Goal: Task Accomplishment & Management: Complete application form

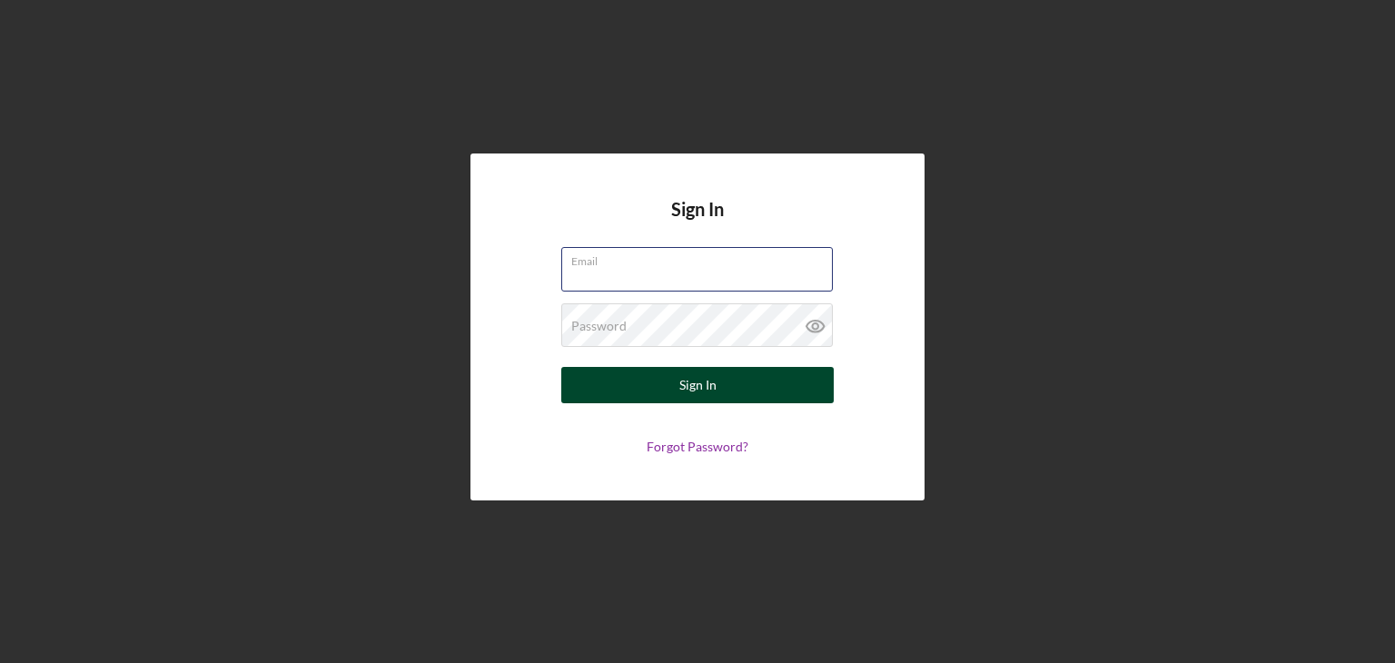
type input "[EMAIL_ADDRESS][DOMAIN_NAME]"
click at [694, 393] on div "Sign In" at bounding box center [697, 385] width 37 height 36
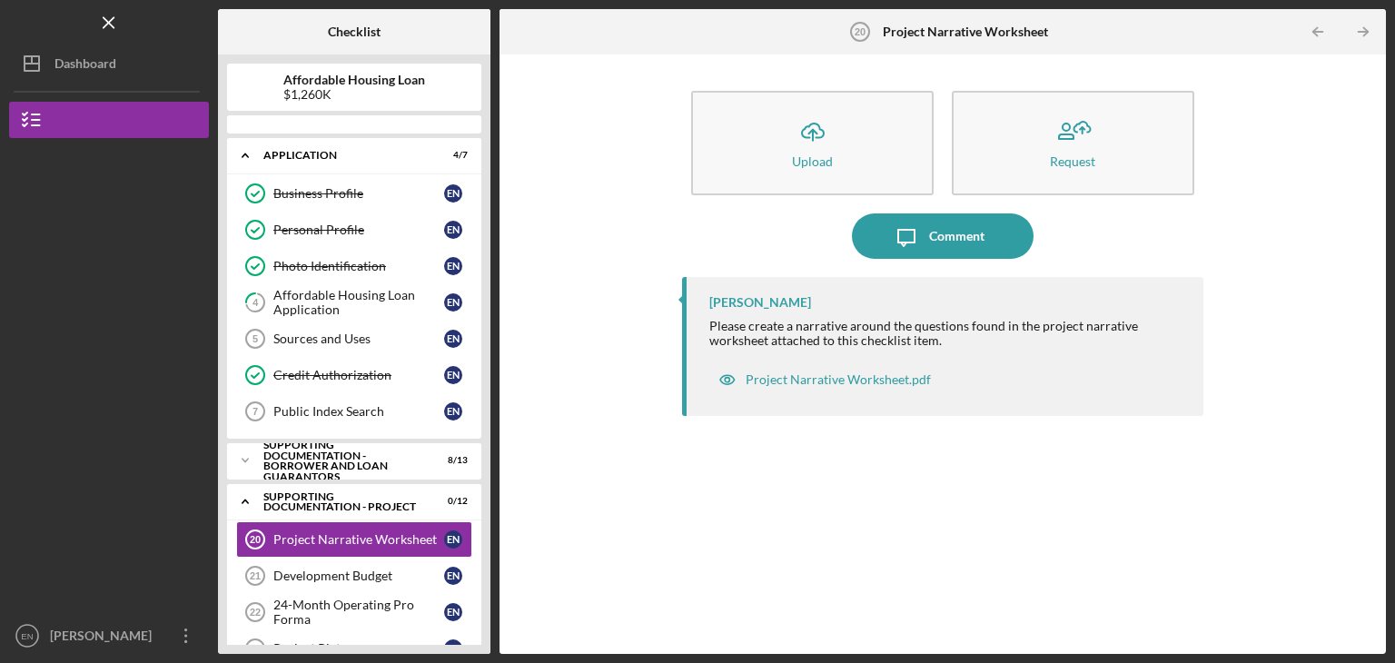
scroll to position [145, 0]
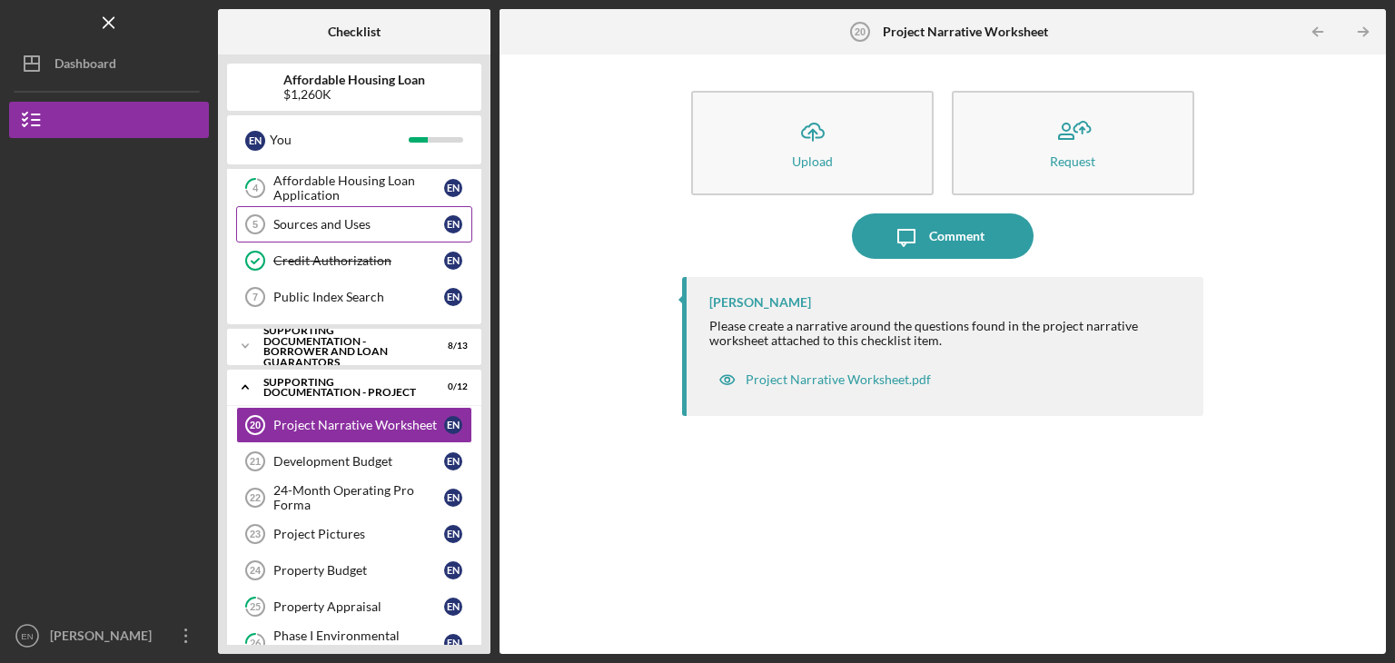
click at [341, 233] on link "Sources and Uses 5 Sources and Uses E N" at bounding box center [354, 224] width 236 height 36
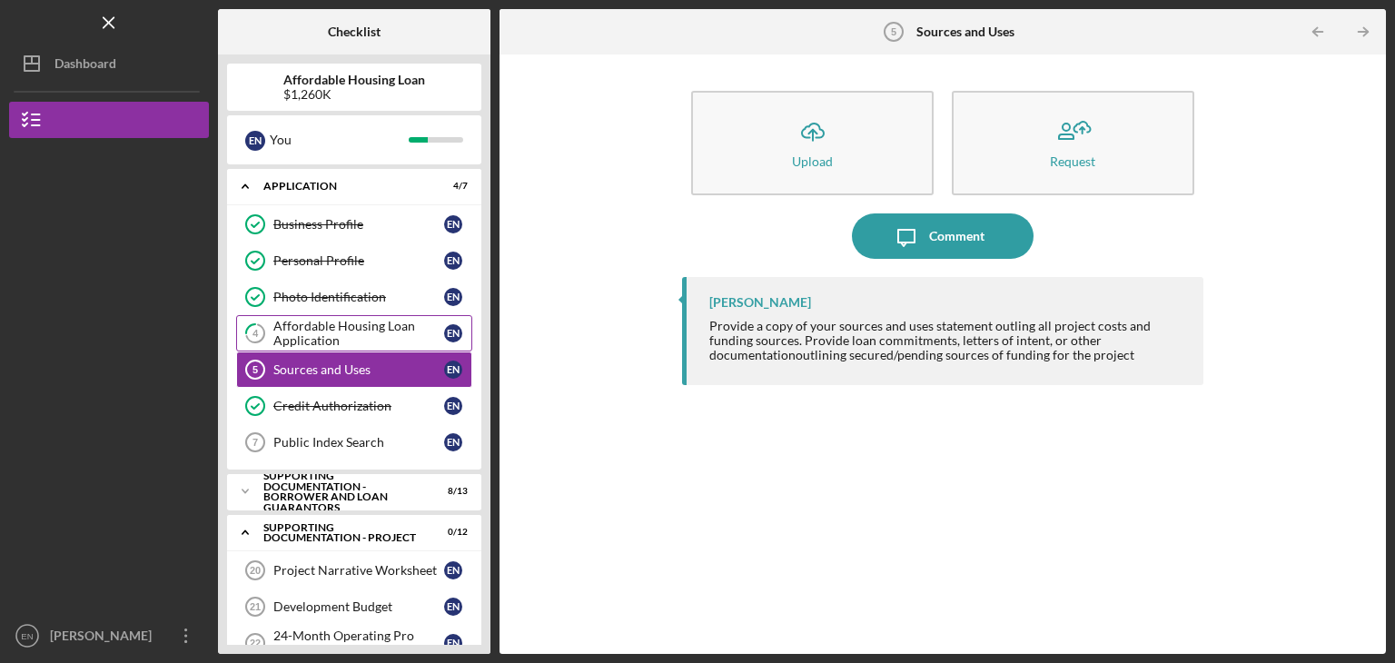
click at [349, 321] on div "Affordable Housing Loan Application" at bounding box center [358, 333] width 171 height 29
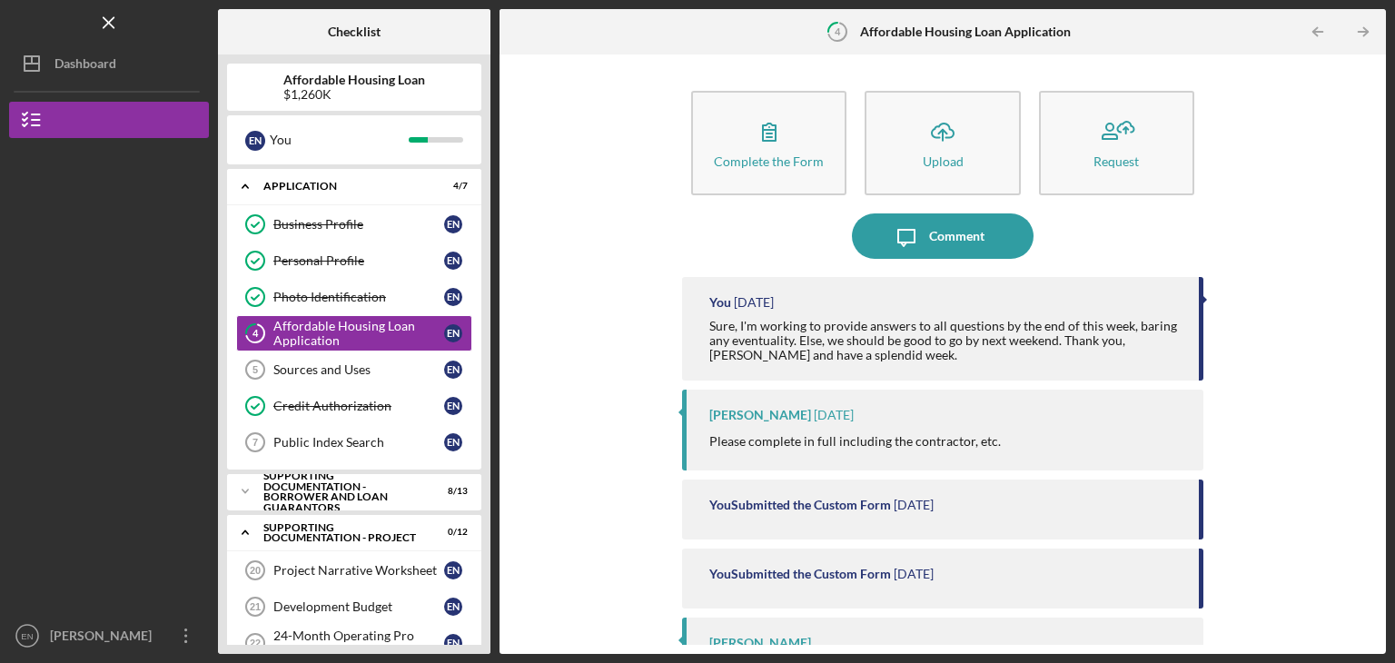
drag, startPoint x: 1379, startPoint y: 173, endPoint x: 1293, endPoint y: 176, distance: 86.3
click at [1293, 176] on div "Complete the Form Form Icon/Upload Upload Request Icon/Message Comment You [DAT…" at bounding box center [942, 353] width 886 height 599
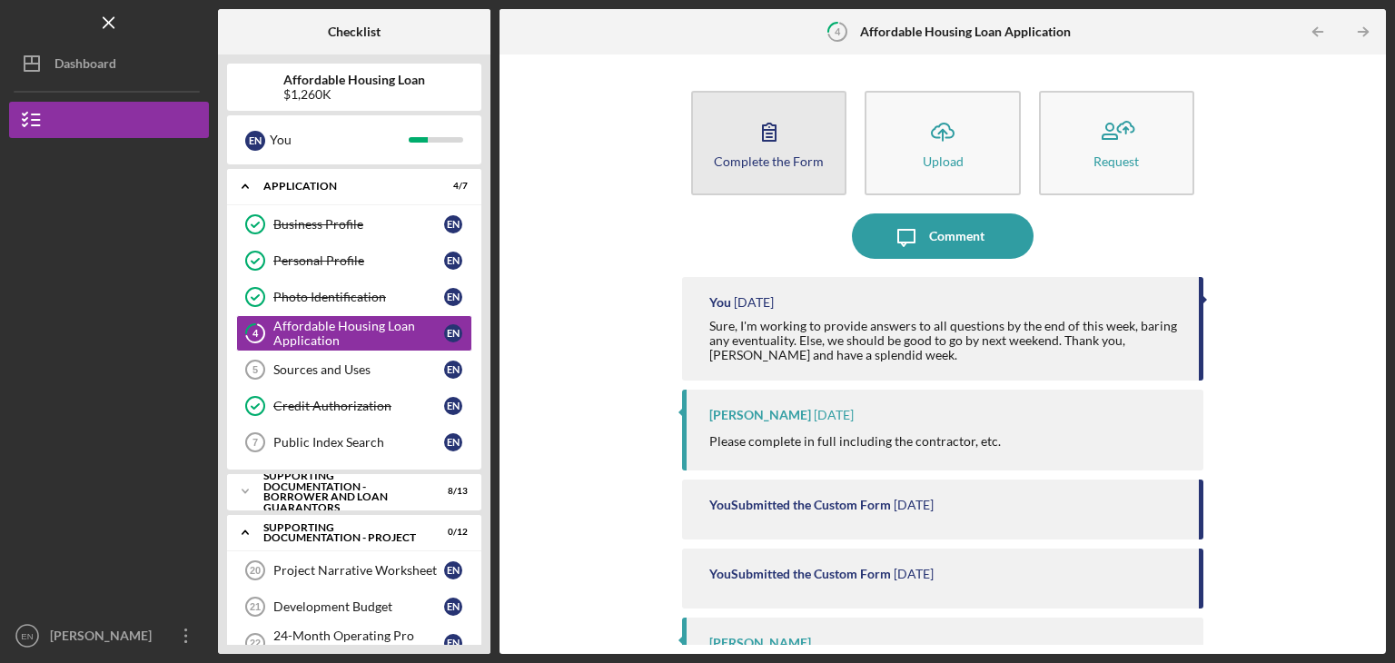
click at [745, 154] on div "Complete the Form" at bounding box center [769, 161] width 110 height 14
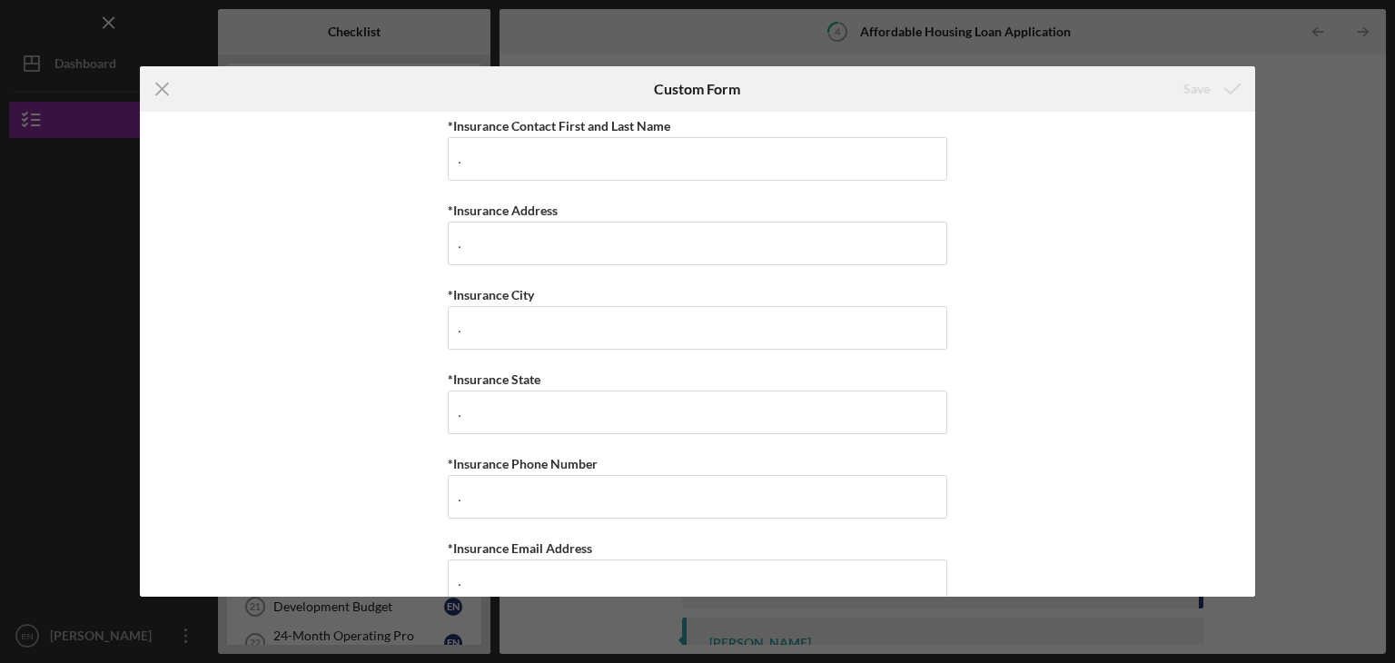
scroll to position [7184, 0]
click at [164, 85] on line at bounding box center [162, 90] width 12 height 12
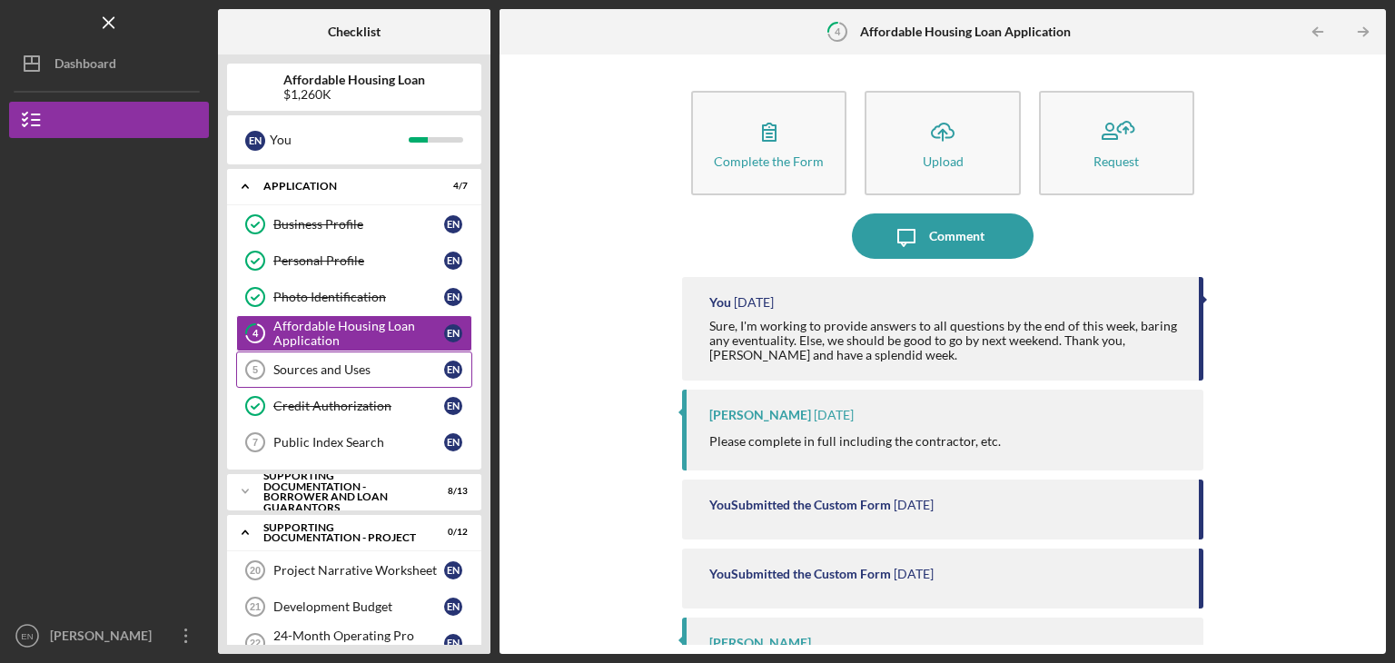
click at [321, 369] on div "Sources and Uses" at bounding box center [358, 369] width 171 height 15
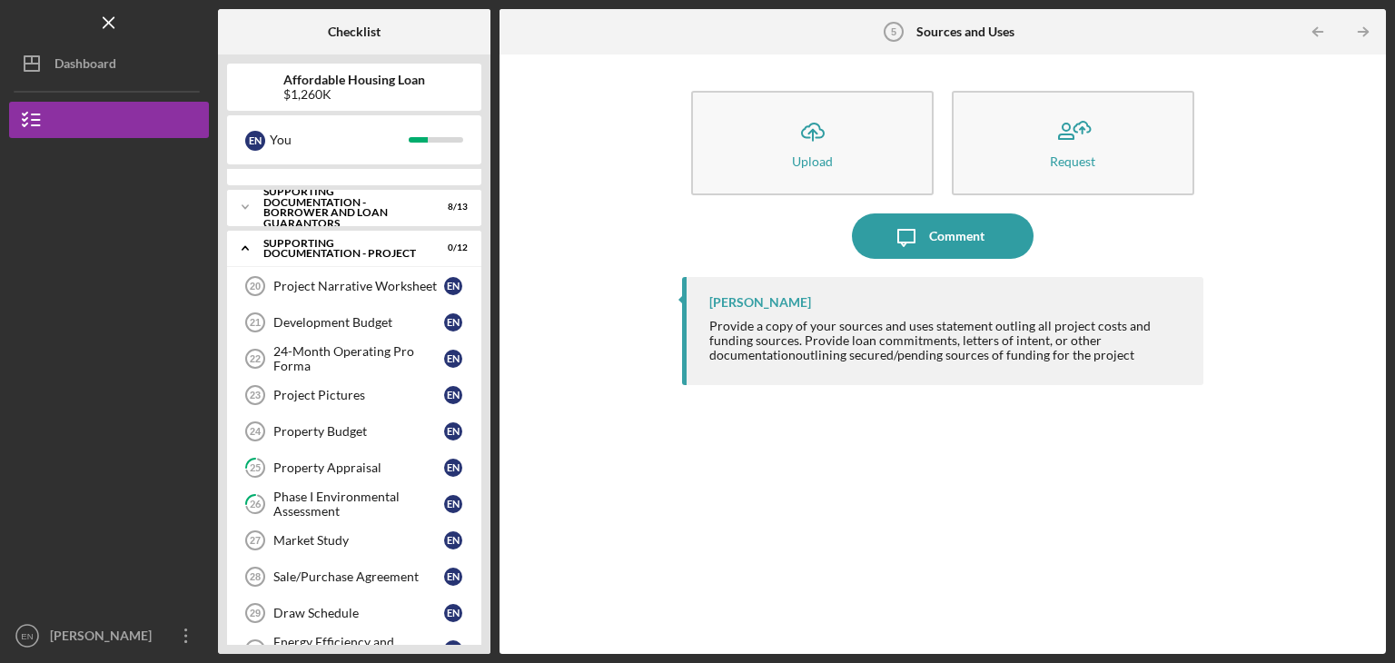
scroll to position [296, 0]
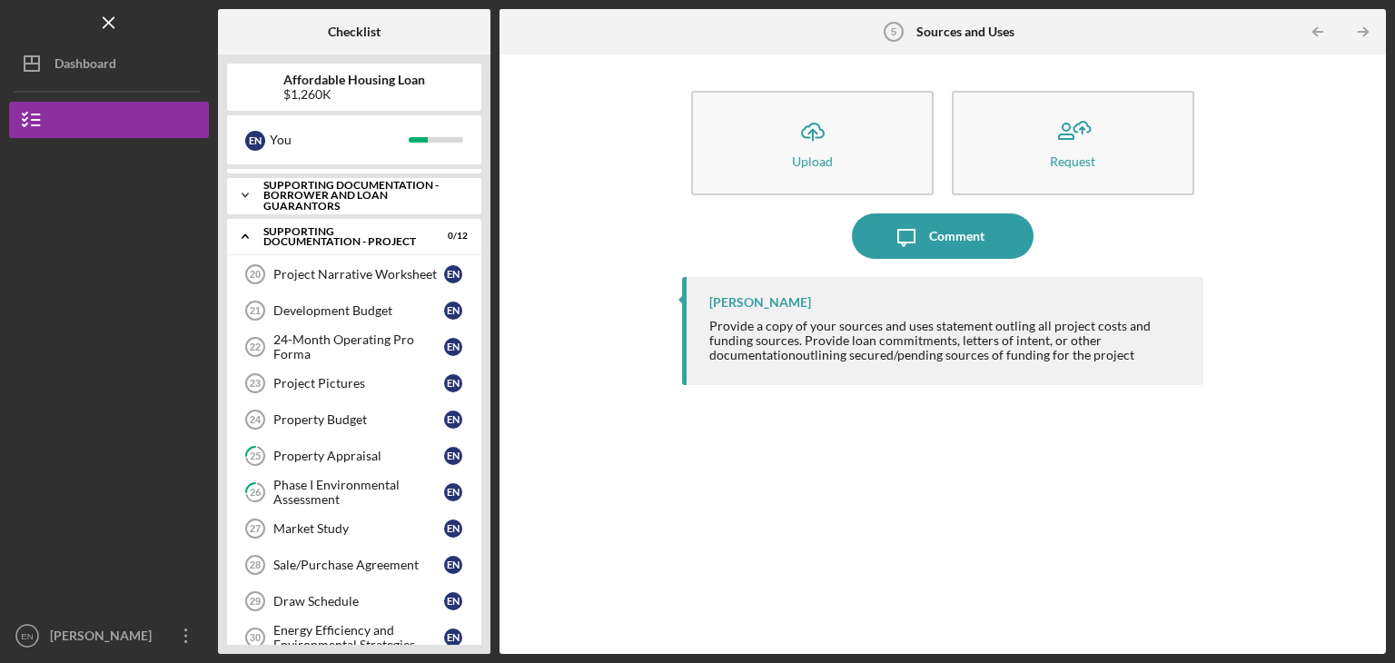
click at [247, 188] on icon "Icon/Expander" at bounding box center [245, 195] width 36 height 36
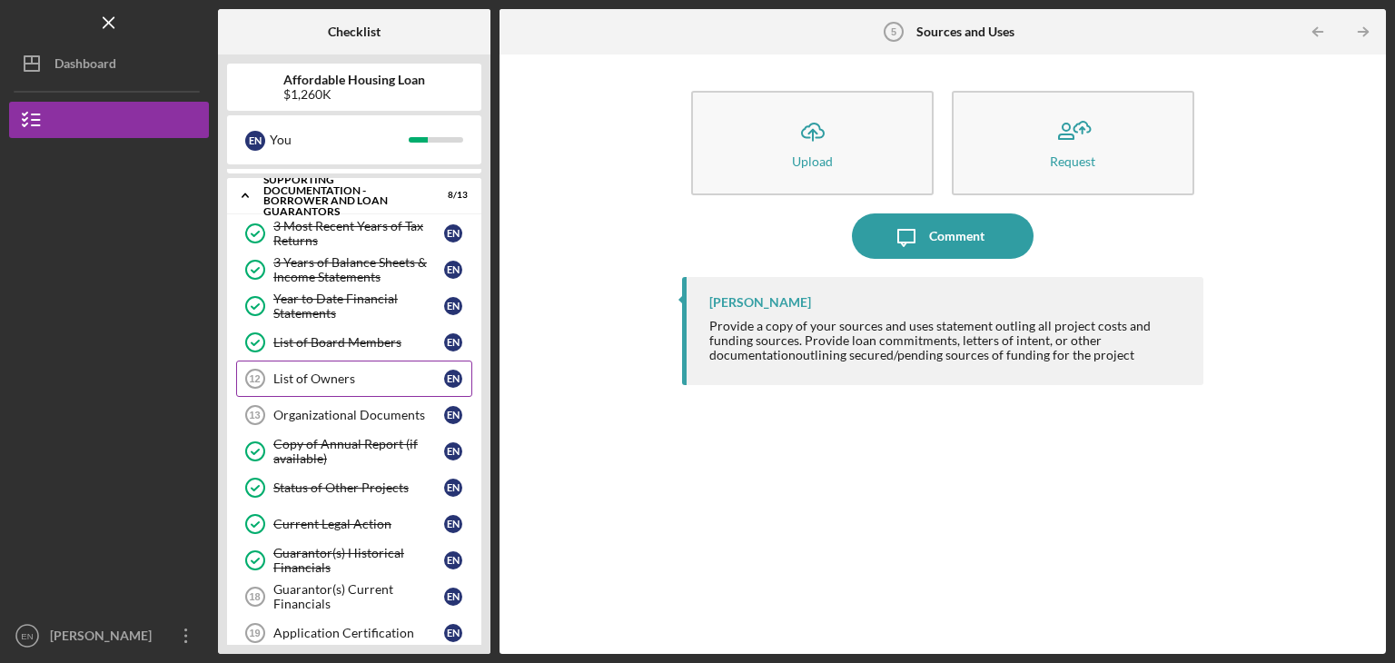
click at [381, 377] on div "List of Owners" at bounding box center [358, 378] width 171 height 15
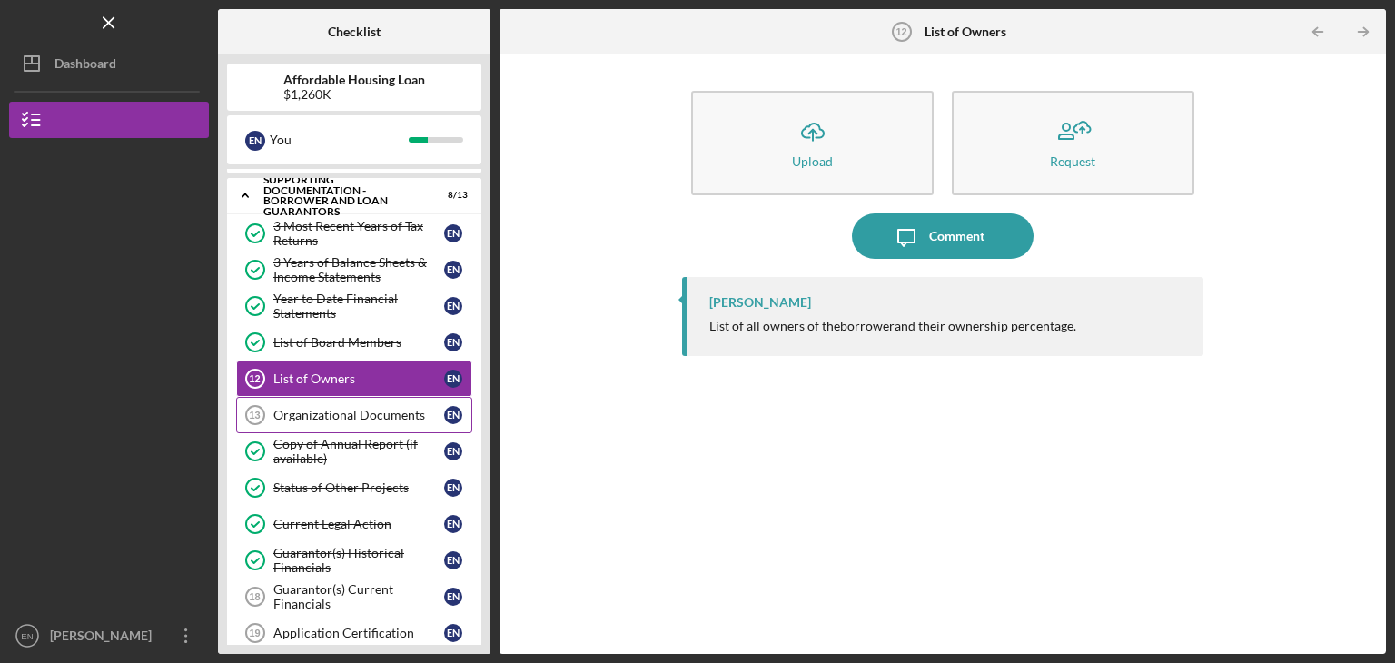
click at [351, 411] on div "Organizational Documents" at bounding box center [358, 415] width 171 height 15
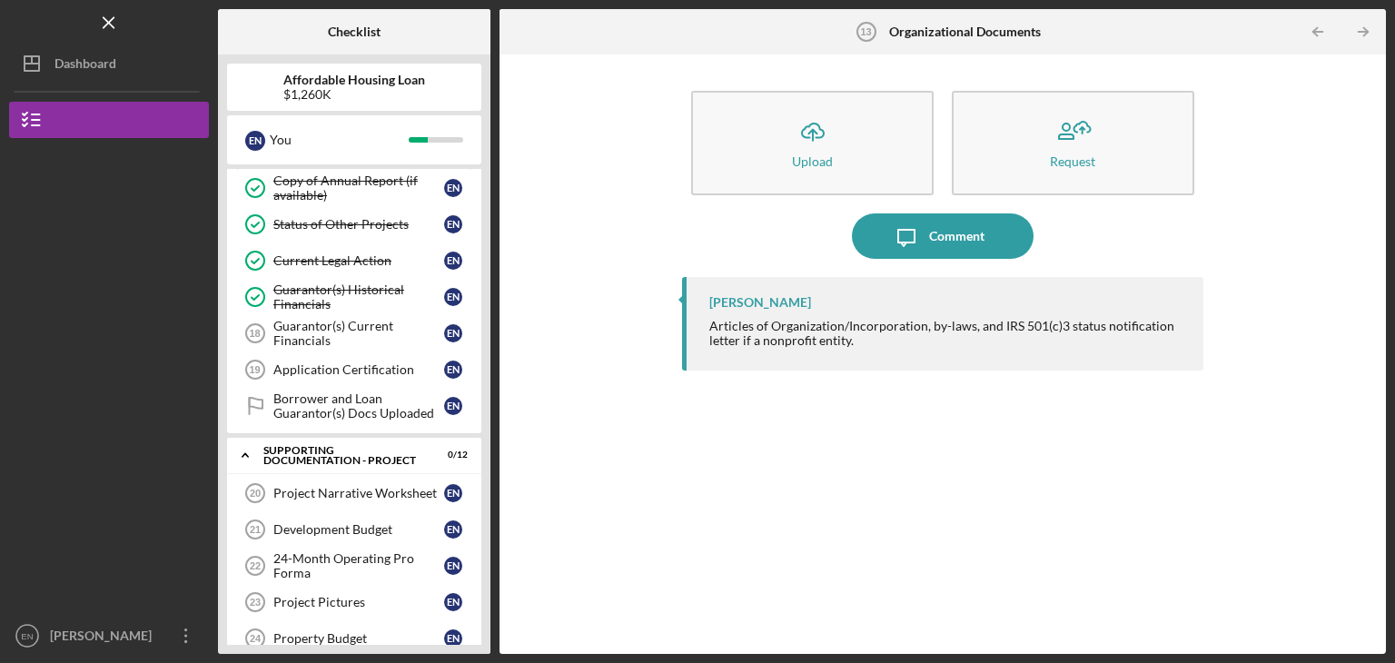
scroll to position [563, 0]
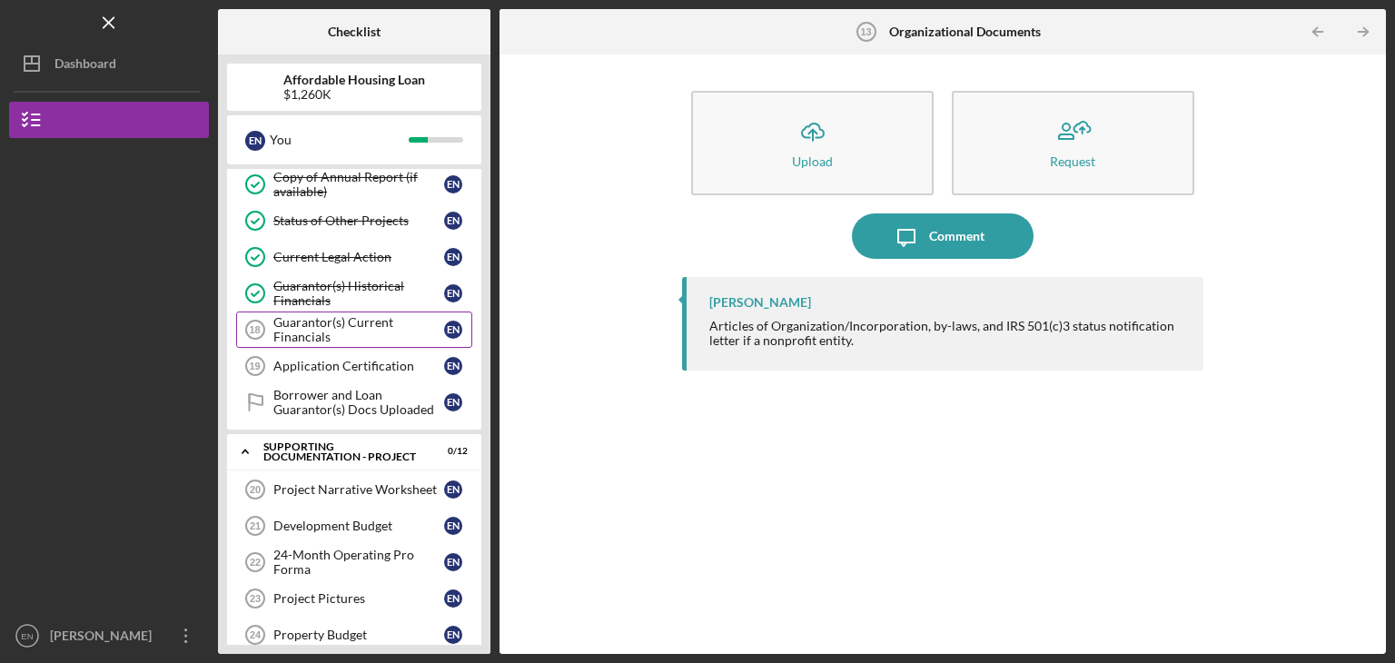
click at [371, 315] on div "Guarantor(s) Current Financials" at bounding box center [358, 329] width 171 height 29
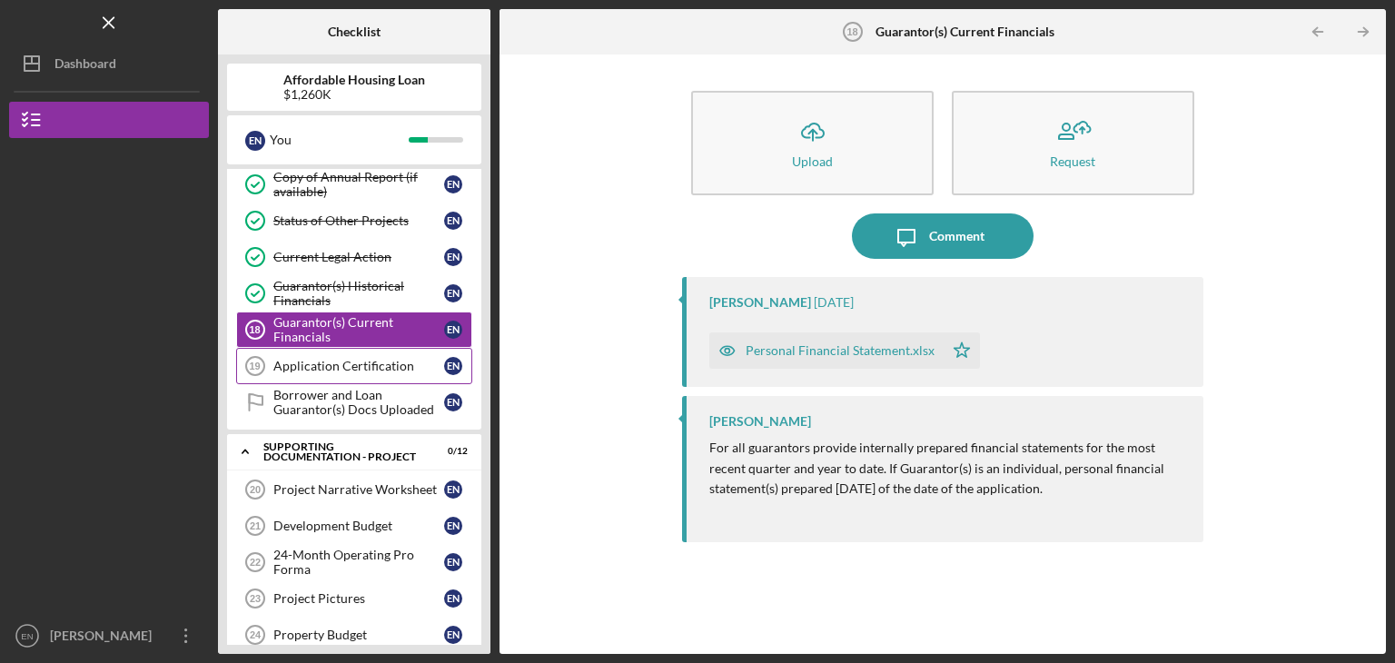
click at [381, 348] on link "Application Certification 19 Application Certification E N" at bounding box center [354, 366] width 236 height 36
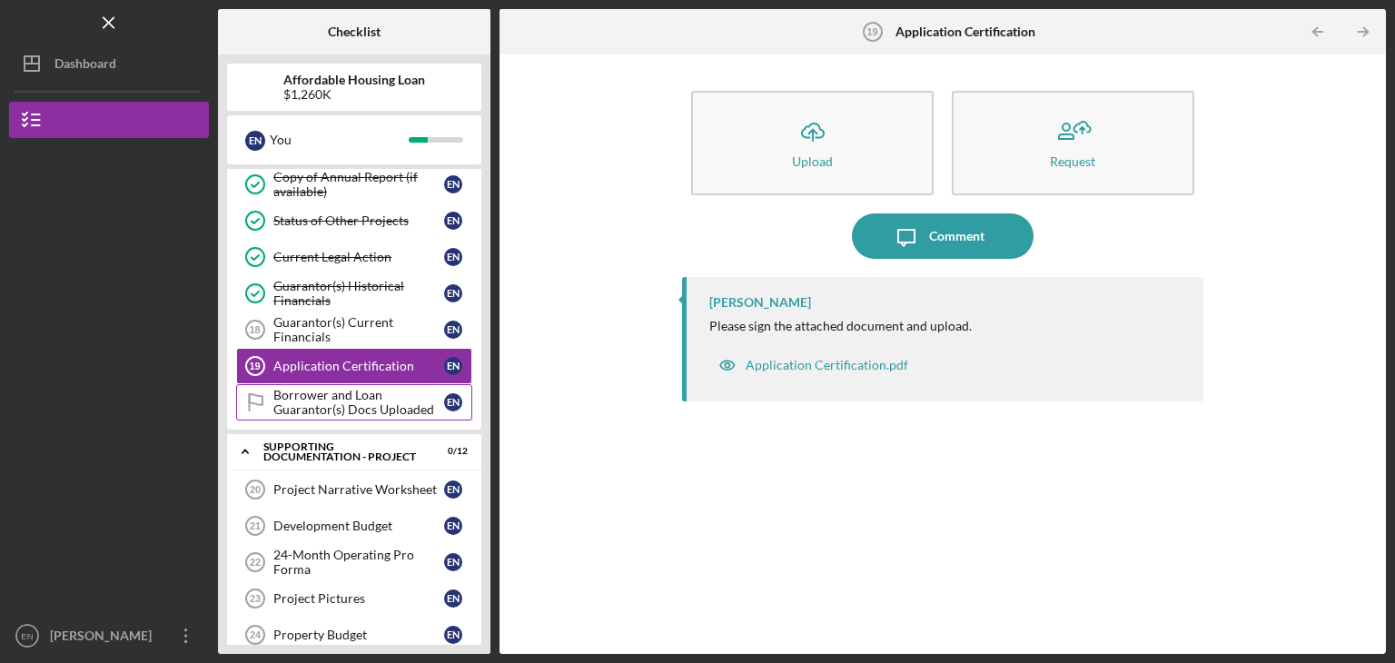
click at [314, 394] on div "Borrower and Loan Guarantor(s) Docs Uploaded" at bounding box center [358, 402] width 171 height 29
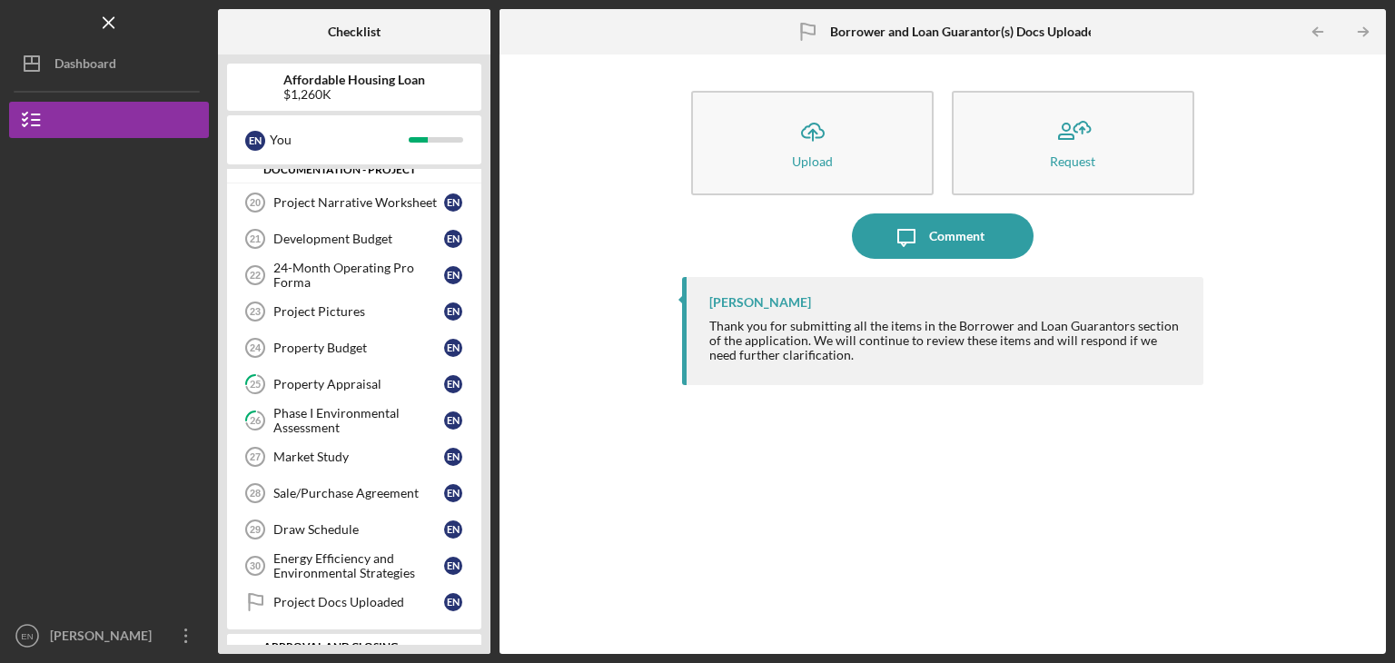
scroll to position [852, 0]
click at [341, 520] on div "Draw Schedule" at bounding box center [358, 527] width 171 height 15
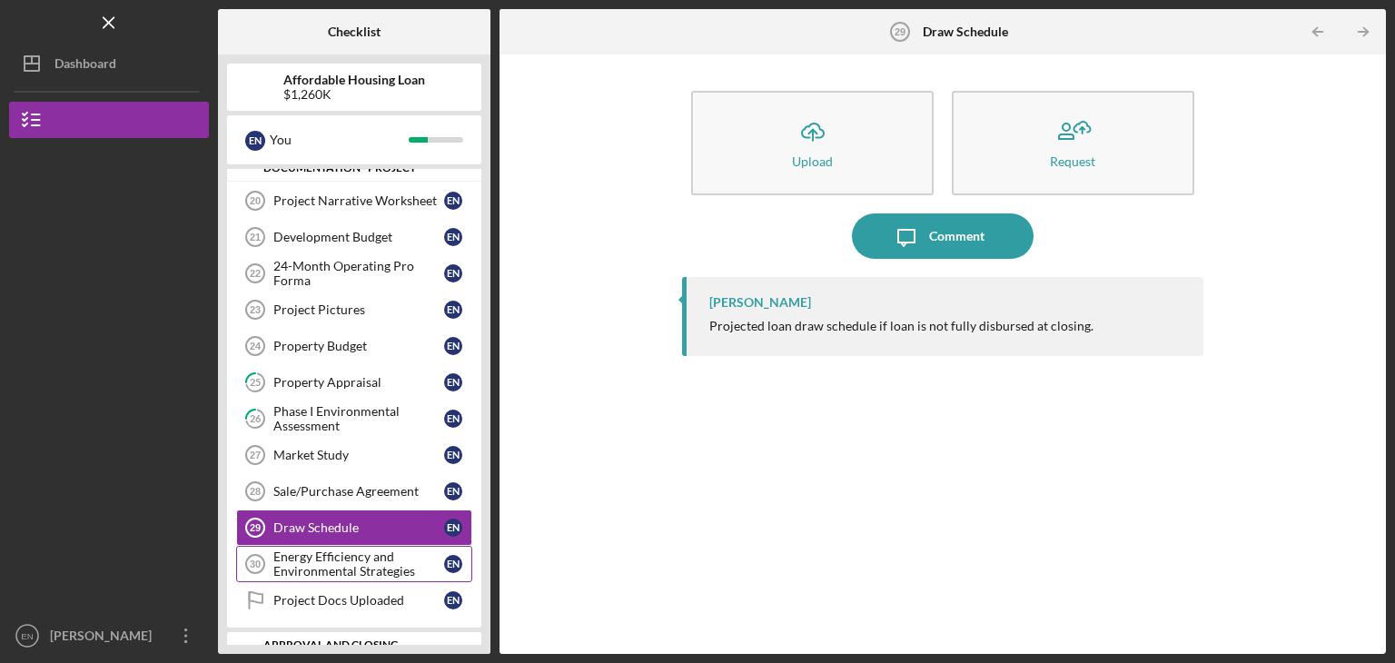
click at [327, 549] on div "Energy Efficiency and Environmental Strategies" at bounding box center [358, 563] width 171 height 29
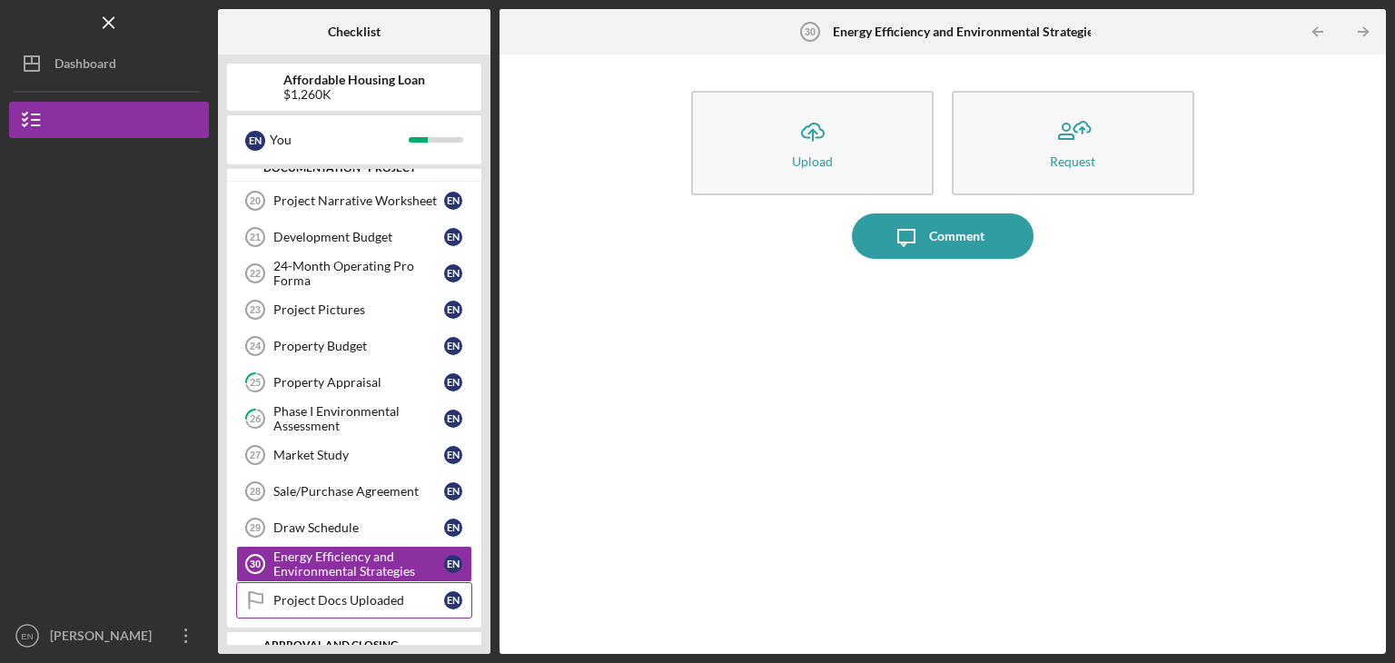
click at [321, 593] on div "Project Docs Uploaded" at bounding box center [358, 600] width 171 height 15
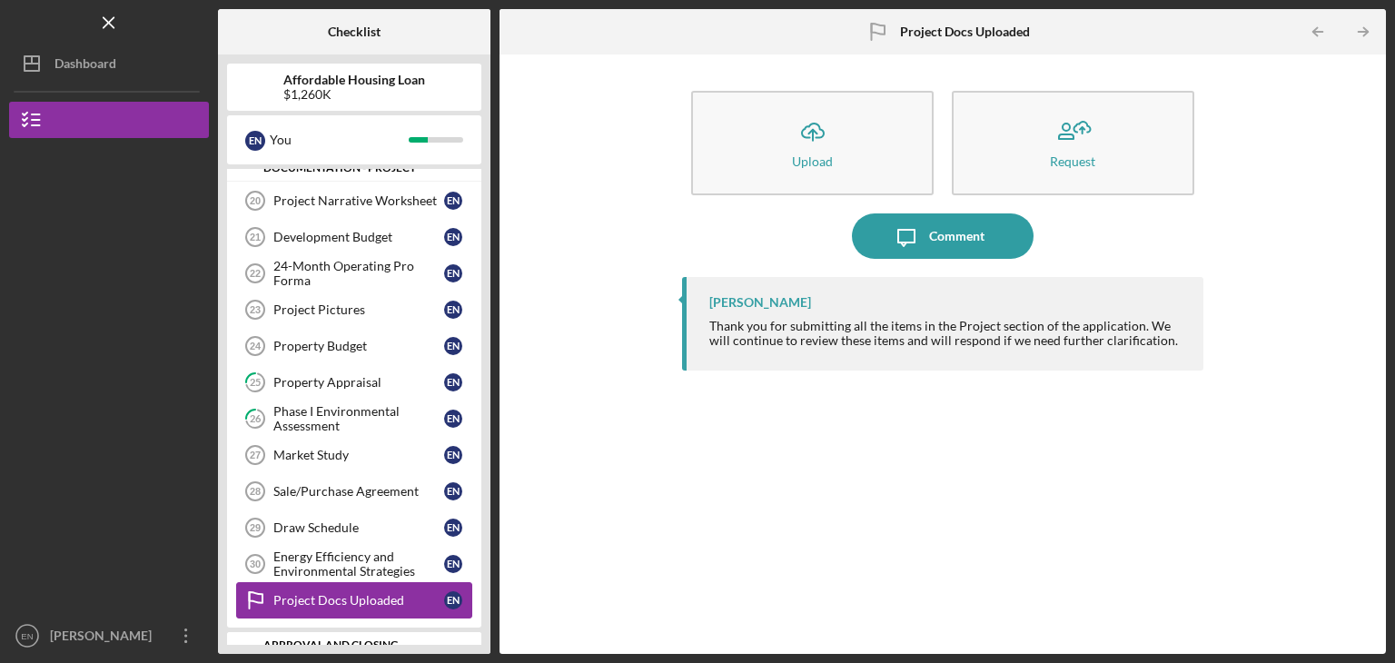
scroll to position [873, 0]
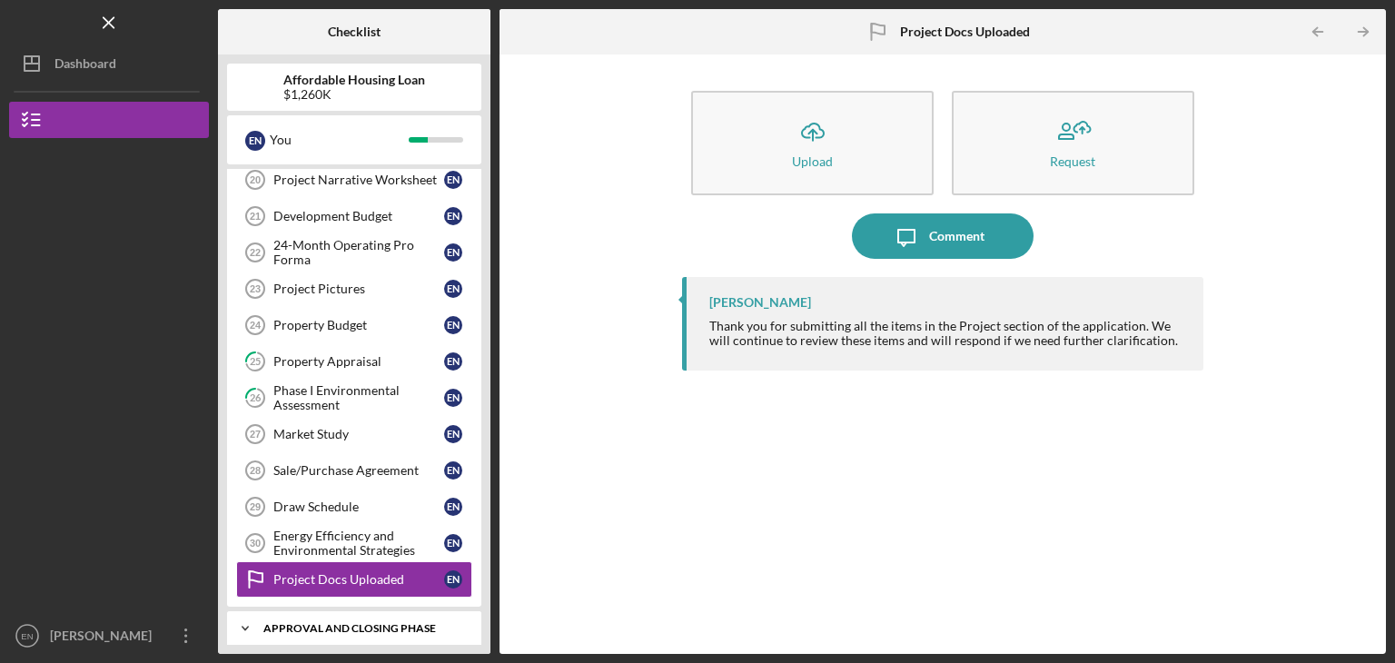
click at [366, 623] on div "Approval and Closing Phase" at bounding box center [360, 628] width 195 height 11
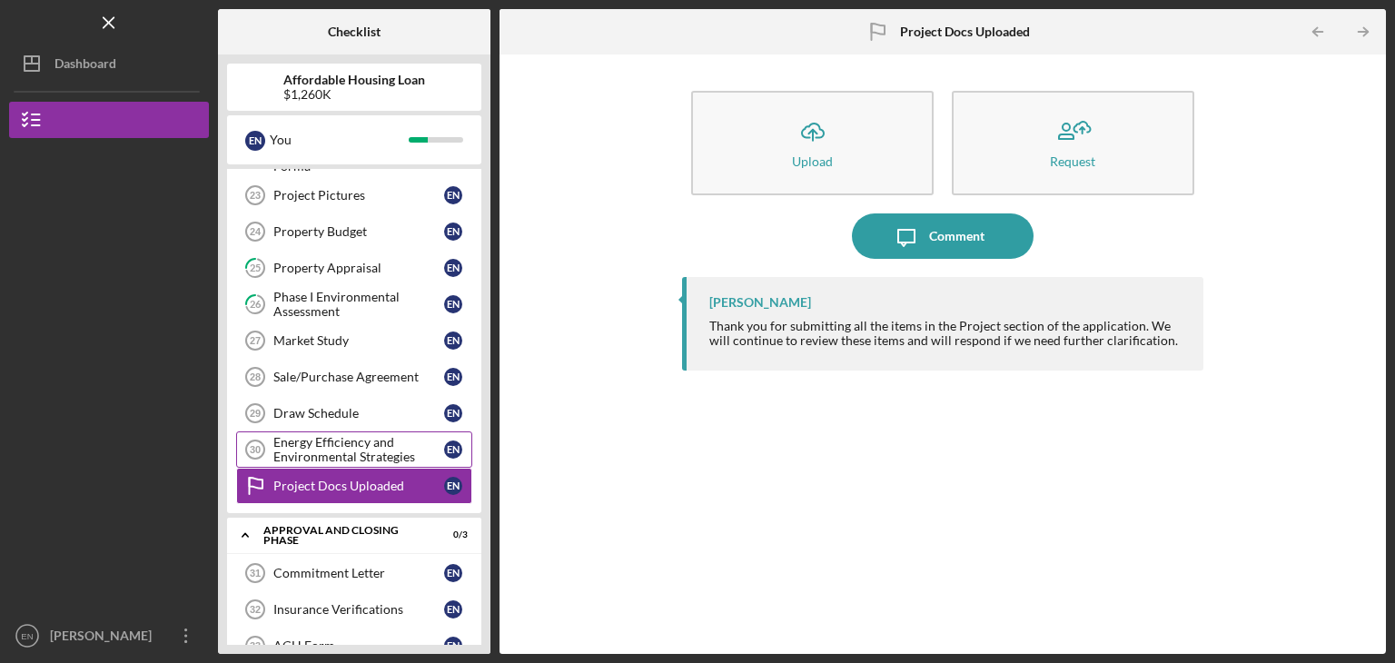
scroll to position [991, 0]
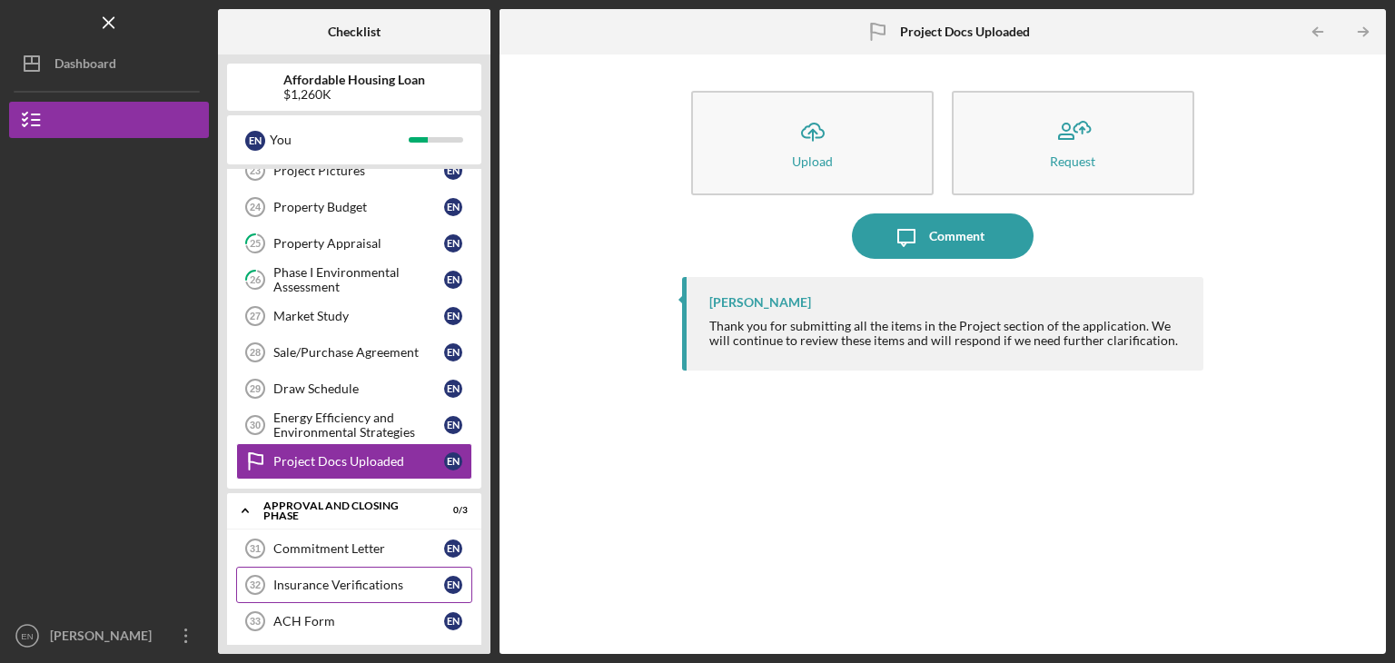
click at [327, 578] on div "Insurance Verifications" at bounding box center [358, 585] width 171 height 15
